Goal: Navigation & Orientation: Find specific page/section

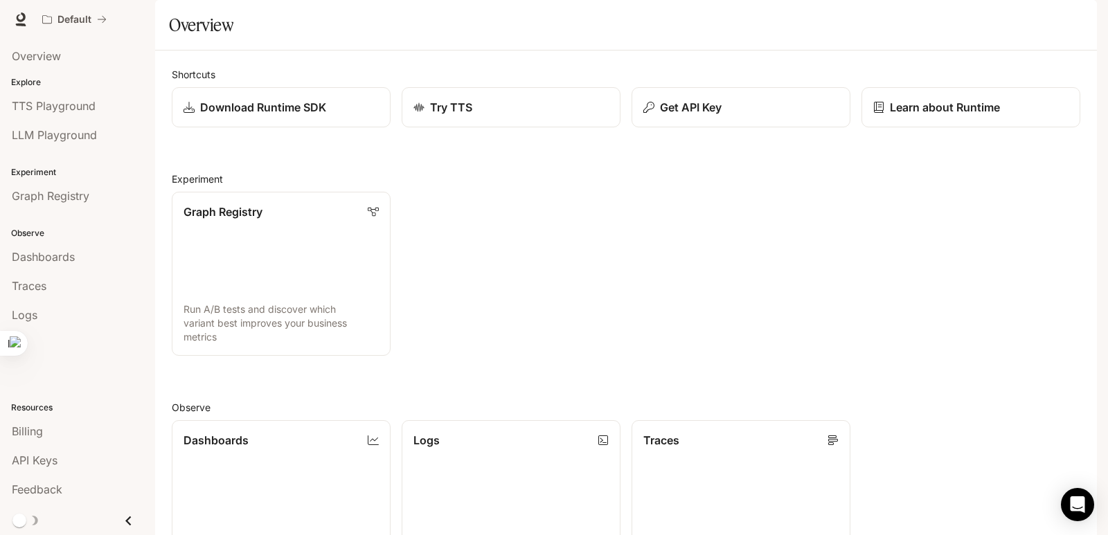
click at [636, 242] on div "Graph Registry Run A/B tests and discover which variant best improves your busi…" at bounding box center [620, 268] width 919 height 175
drag, startPoint x: 307, startPoint y: 26, endPoint x: 613, endPoint y: 268, distance: 389.9
click at [613, 268] on div "Graph Registry Run A/B tests and discover which variant best improves your busi…" at bounding box center [620, 268] width 919 height 175
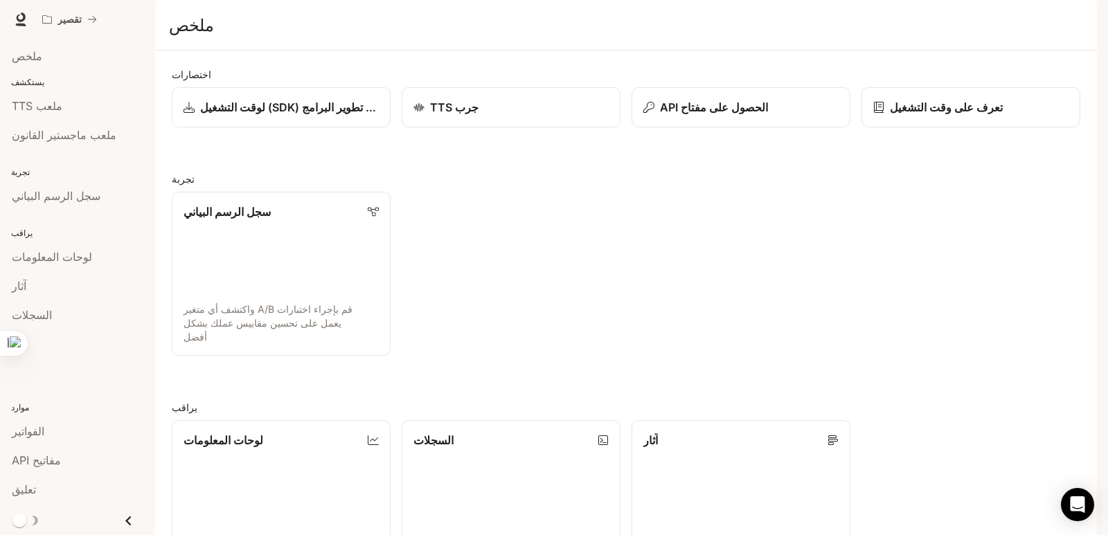
drag, startPoint x: 1104, startPoint y: 145, endPoint x: 1104, endPoint y: 172, distance: 26.3
click at [1104, 174] on div "انتقل إلى المحتوى الرئيسي تقصير وقت التشغيل وقت التشغيل التوثيق التوثيق منفذ مل…" at bounding box center [554, 267] width 1108 height 535
click at [275, 114] on font "تنزيل مجموعة أدوات تطوير البرامج (SDK) لوقت التشغيل" at bounding box center [330, 107] width 262 height 14
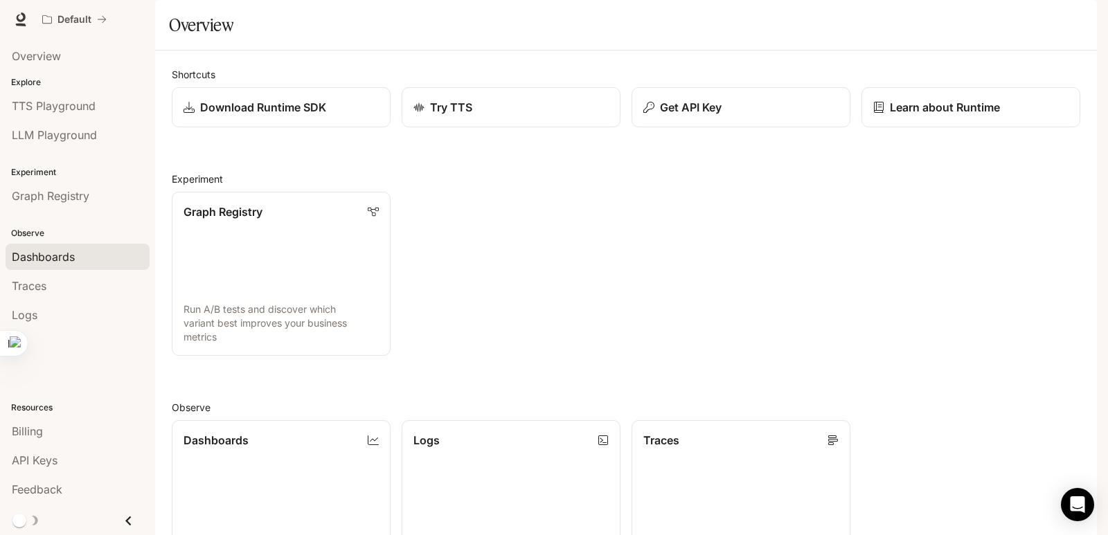
click at [52, 255] on span "Dashboards" at bounding box center [43, 257] width 63 height 17
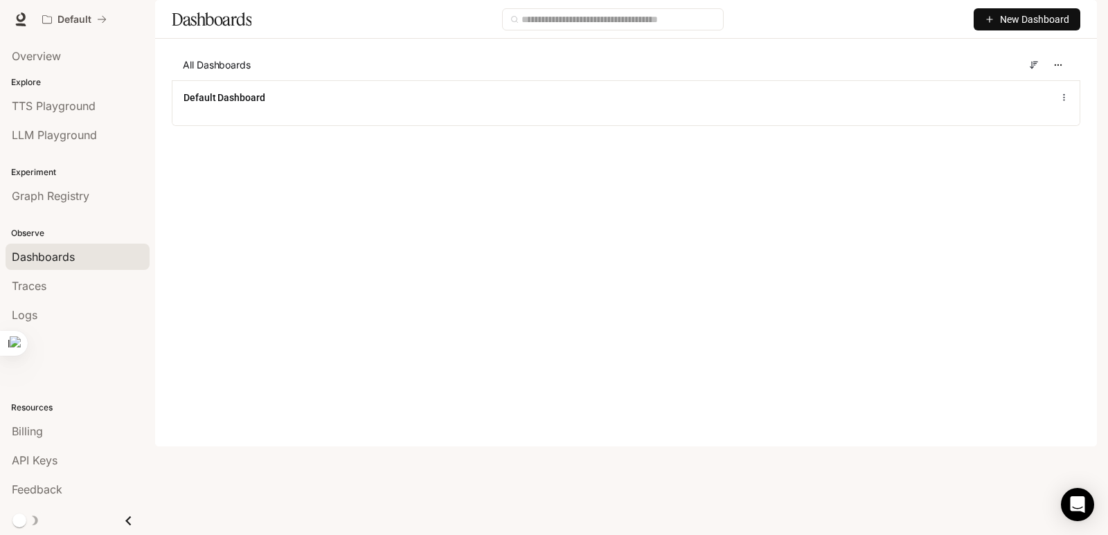
click at [513, 147] on main "Dashboards New Dashboard All Dashboards Default Dashboard" at bounding box center [626, 73] width 942 height 147
click at [69, 253] on span "Dashboards" at bounding box center [43, 257] width 63 height 17
click at [316, 147] on main "Dashboards New Dashboard All Dashboards Default Dashboard" at bounding box center [626, 73] width 942 height 147
